Goal: Task Accomplishment & Management: Complete application form

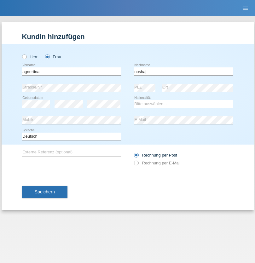
type input "noshaj"
select select "NL"
select select "C"
select select "01"
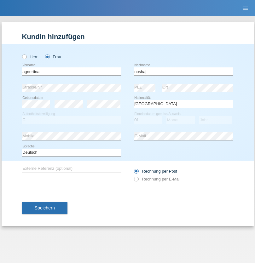
select select "08"
select select "2021"
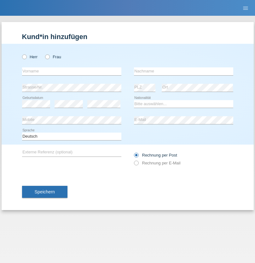
radio input "true"
click at [72, 71] on input "text" at bounding box center [71, 72] width 99 height 8
type input "bajram"
click at [184, 71] on input "text" at bounding box center [183, 72] width 99 height 8
type input "malluta"
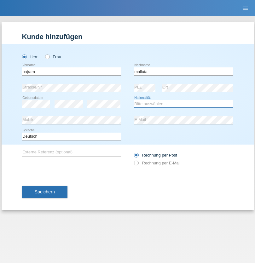
select select "CH"
radio input "true"
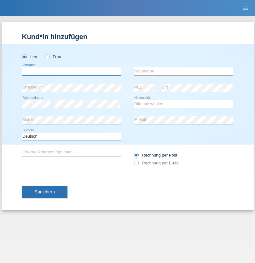
click at [72, 71] on input "text" at bounding box center [71, 72] width 99 height 8
type input "firat"
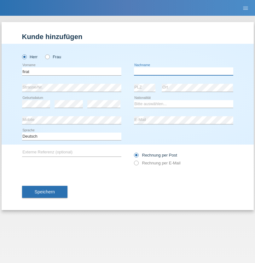
click at [184, 71] on input "text" at bounding box center [183, 72] width 99 height 8
type input "kara"
select select "CH"
radio input "true"
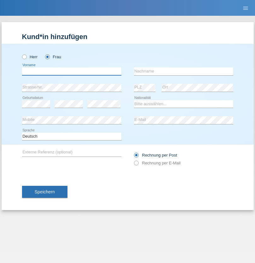
click at [72, 71] on input "text" at bounding box center [71, 72] width 99 height 8
type input "Dagmar"
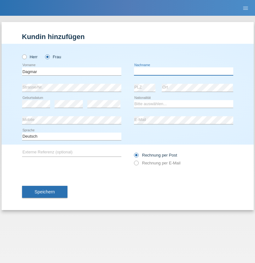
click at [184, 71] on input "text" at bounding box center [183, 72] width 99 height 8
type input "Reusser"
select select "CH"
radio input "true"
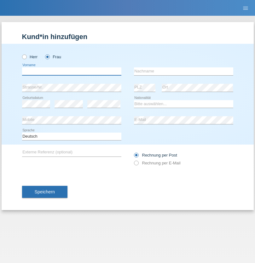
click at [72, 71] on input "text" at bounding box center [71, 72] width 99 height 8
type input "Dunja"
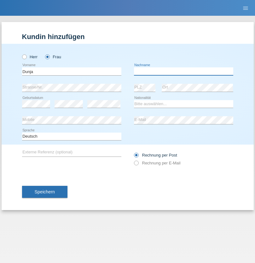
click at [184, 71] on input "text" at bounding box center [183, 72] width 99 height 8
type input "[PERSON_NAME]"
select select "HR"
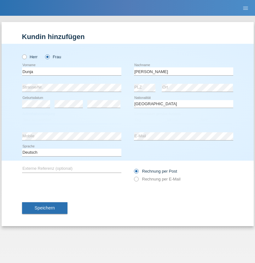
select select "C"
select select "03"
select select "09"
select select "2021"
